Goal: Ask a question: Ask a question

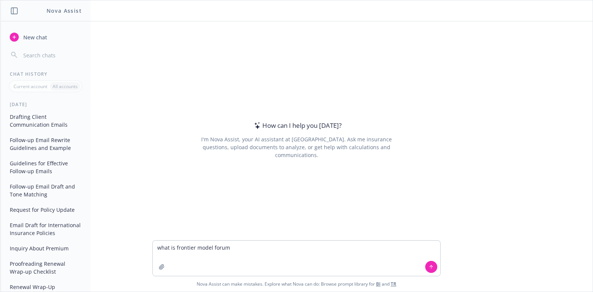
type textarea "what is frontier model forum"
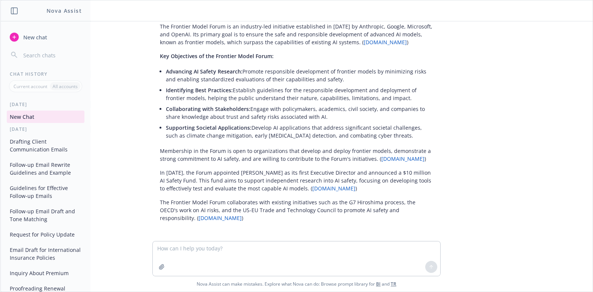
scroll to position [32, 0]
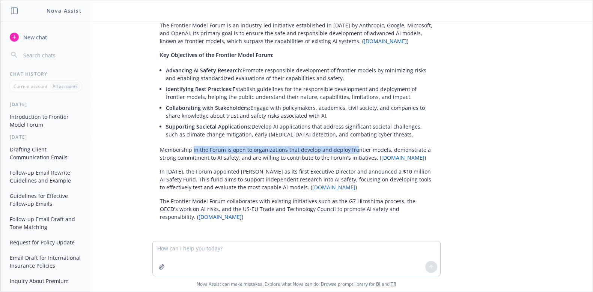
drag, startPoint x: 185, startPoint y: 150, endPoint x: 345, endPoint y: 148, distance: 160.3
click at [345, 148] on p "Membership in the Forum is open to organizations that develop and deploy fronti…" at bounding box center [296, 154] width 273 height 16
click at [343, 151] on p "Membership in the Forum is open to organizations that develop and deploy fronti…" at bounding box center [296, 154] width 273 height 16
drag, startPoint x: 338, startPoint y: 149, endPoint x: 376, endPoint y: 147, distance: 38.0
click at [376, 147] on p "Membership in the Forum is open to organizations that develop and deploy fronti…" at bounding box center [296, 154] width 273 height 16
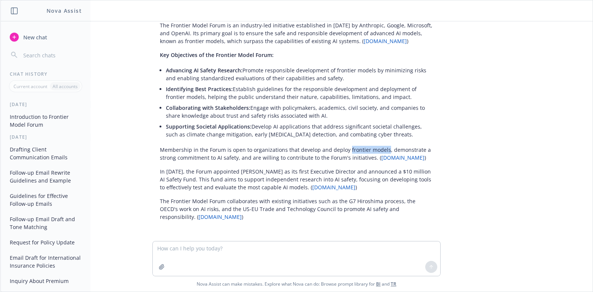
copy p "frontier models"
click at [218, 250] on textarea at bounding box center [297, 259] width 288 height 35
paste textarea "frontier models"
type textarea "what is frontier models"
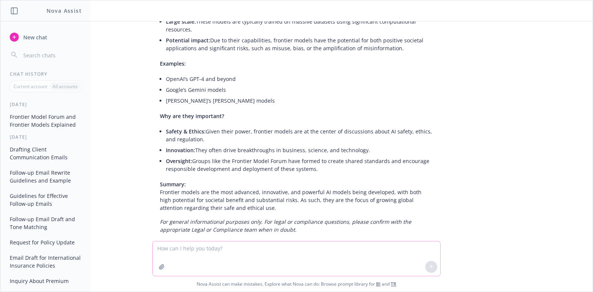
scroll to position [369, 0]
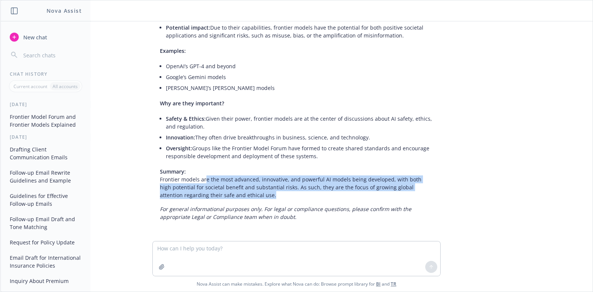
drag, startPoint x: 197, startPoint y: 181, endPoint x: 410, endPoint y: 194, distance: 212.9
click at [410, 194] on p "Summary: Frontier models are the most advanced, innovative, and powerful AI mod…" at bounding box center [296, 184] width 273 height 32
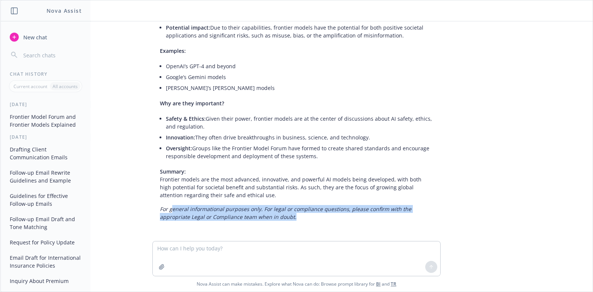
drag, startPoint x: 303, startPoint y: 220, endPoint x: 164, endPoint y: 209, distance: 140.0
click at [164, 210] on p "For general informational purposes only. For legal or compliance questions, ple…" at bounding box center [296, 213] width 273 height 16
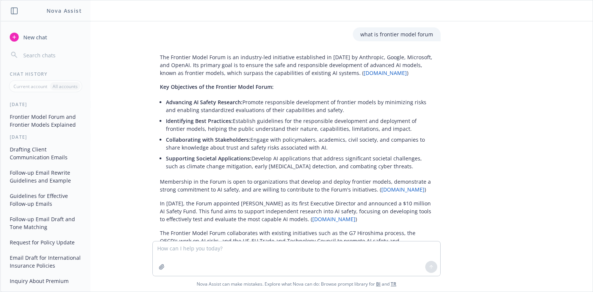
scroll to position [78, 0]
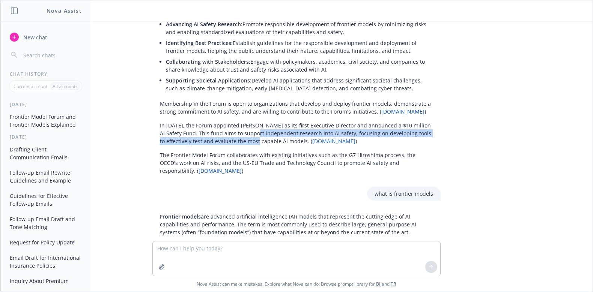
drag, startPoint x: 248, startPoint y: 132, endPoint x: 245, endPoint y: 141, distance: 9.1
click at [245, 141] on p "In [DATE], the Forum appointed [PERSON_NAME] as its first Executive Director an…" at bounding box center [296, 134] width 273 height 24
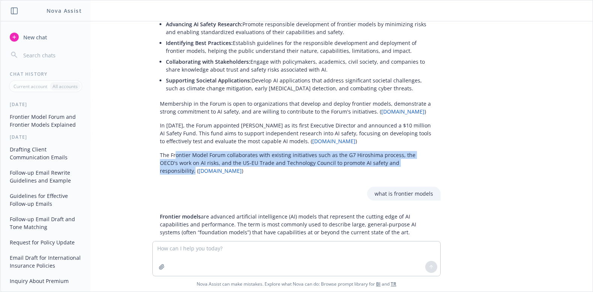
drag, startPoint x: 168, startPoint y: 155, endPoint x: 417, endPoint y: 160, distance: 248.6
click at [417, 160] on p "The Frontier Model Forum collaborates with existing initiatives such as the G7 …" at bounding box center [296, 163] width 273 height 24
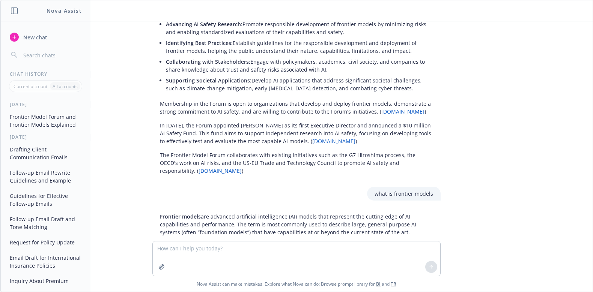
scroll to position [0, 0]
